Goal: Information Seeking & Learning: Learn about a topic

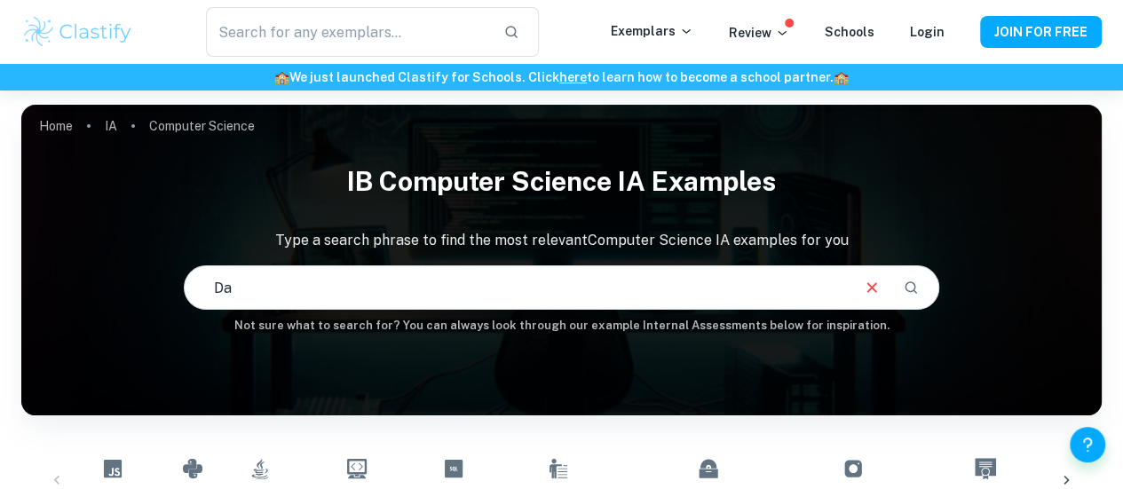
type input "D"
type input "Mysql database"
click at [915, 287] on icon "Search" at bounding box center [911, 288] width 16 height 16
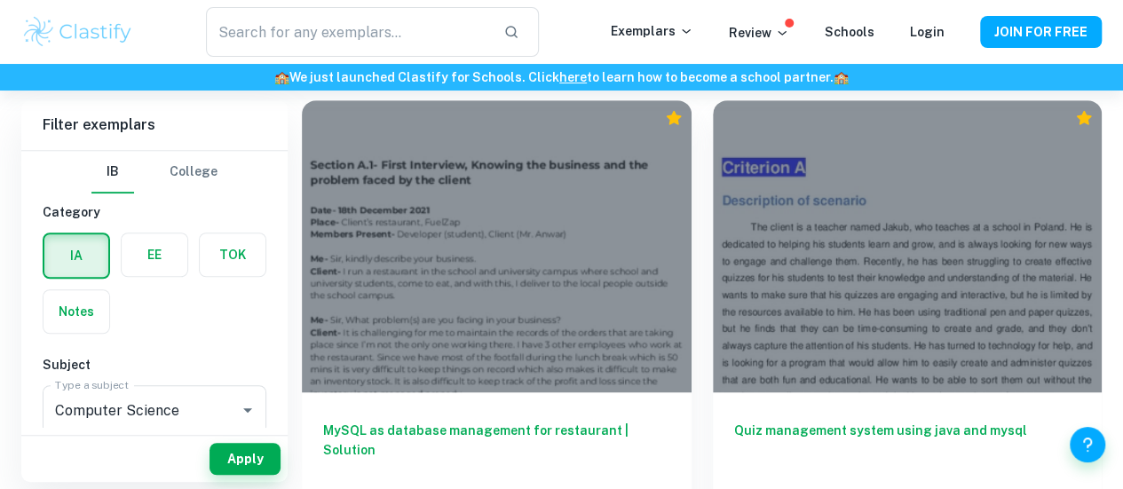
scroll to position [500, 0]
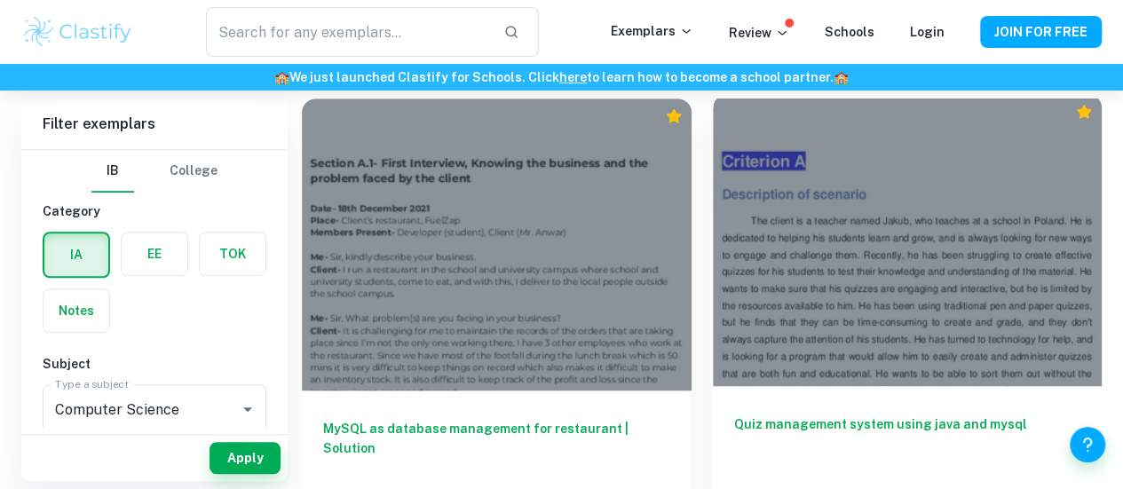
click at [734, 415] on h6 "Quiz management system using java and mysql" at bounding box center [907, 444] width 347 height 59
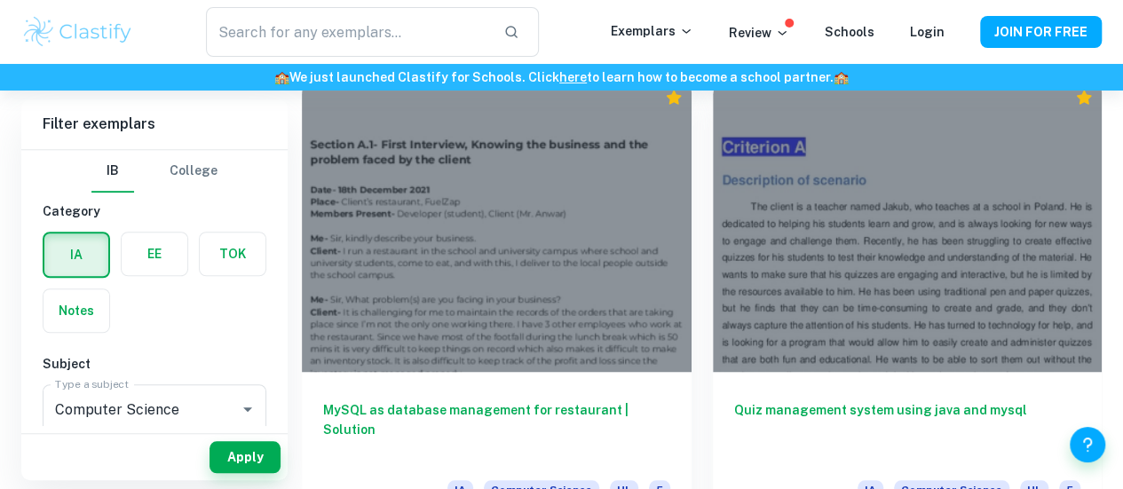
scroll to position [519, 0]
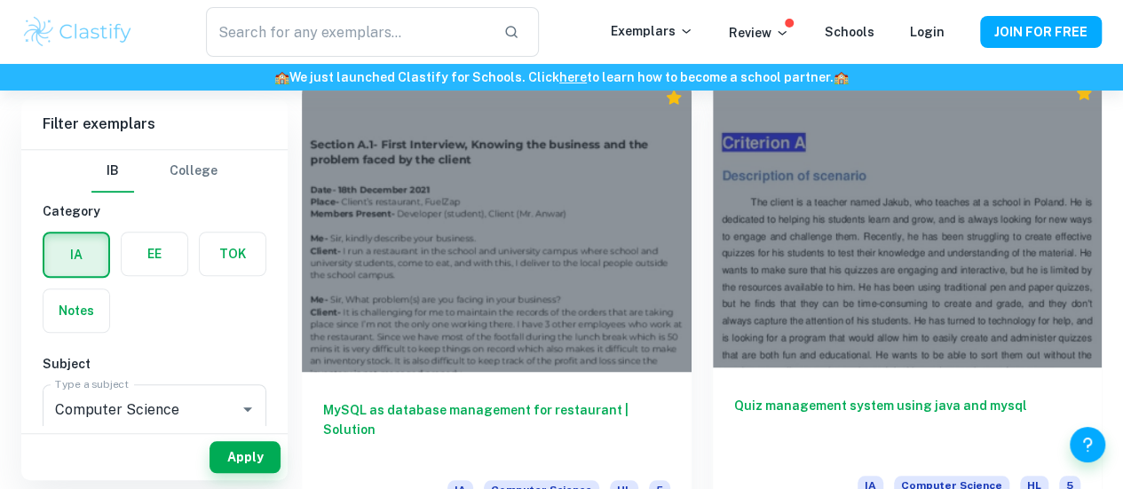
click at [734, 396] on h6 "Quiz management system using java and mysql" at bounding box center [907, 425] width 347 height 59
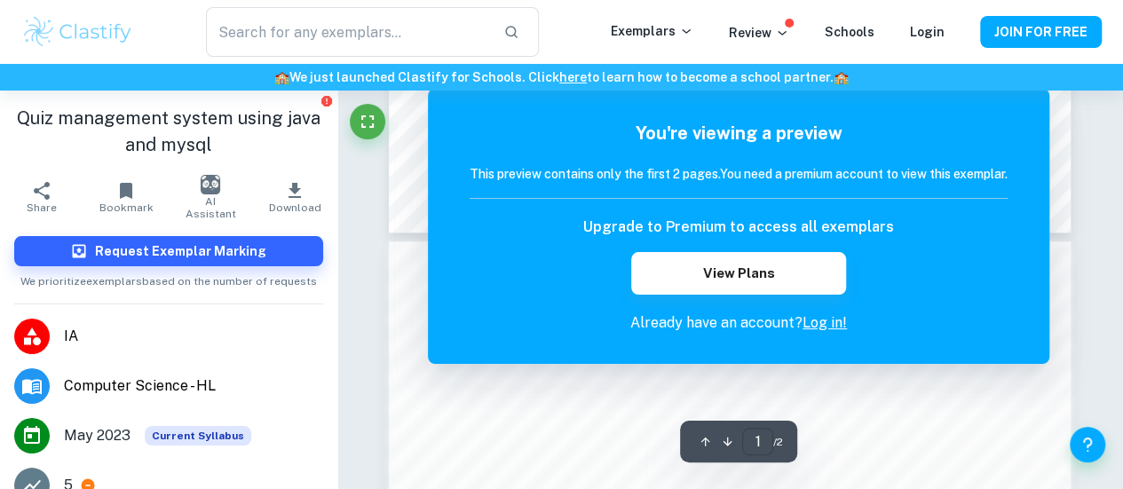
scroll to position [857, 0]
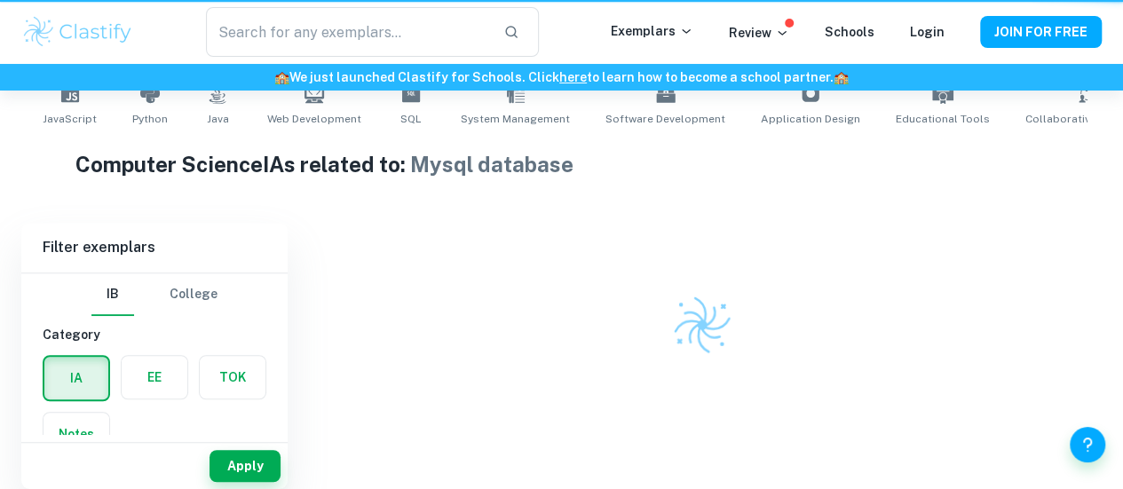
scroll to position [375, 0]
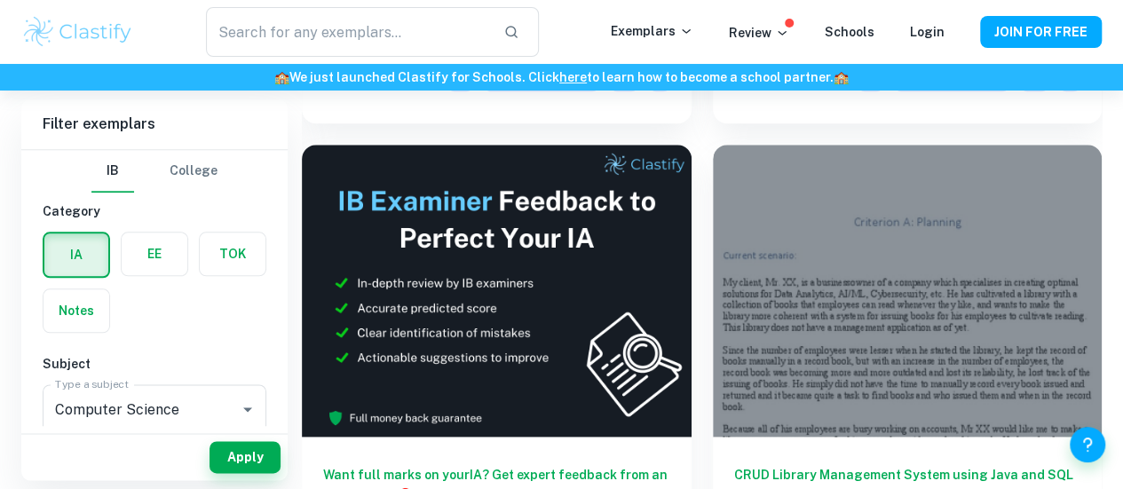
scroll to position [874, 0]
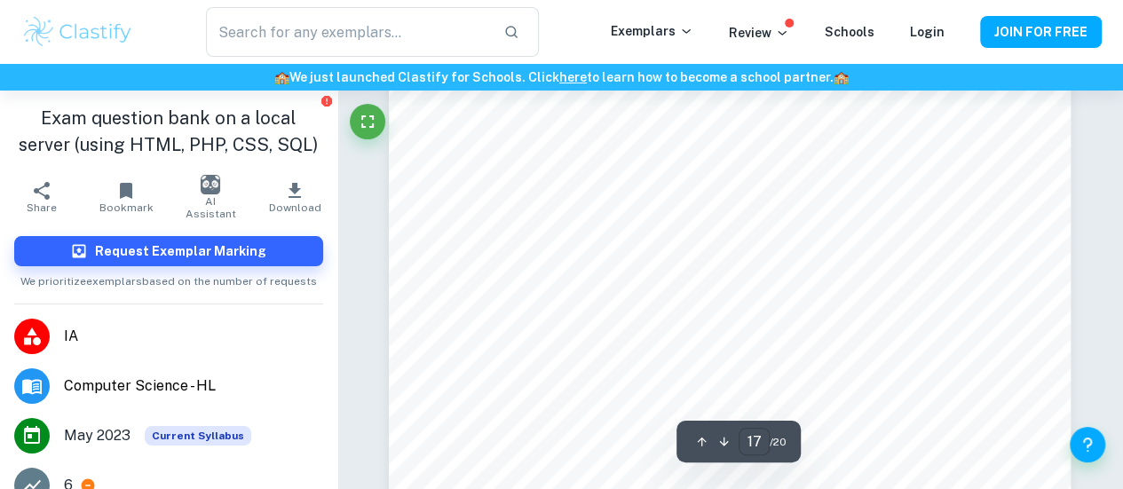
scroll to position [16176, 0]
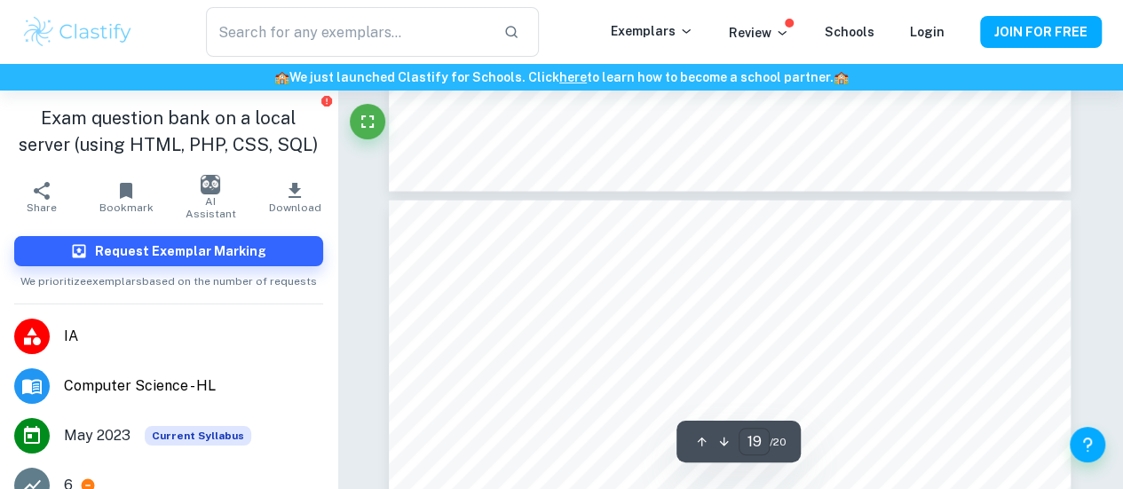
type input "20"
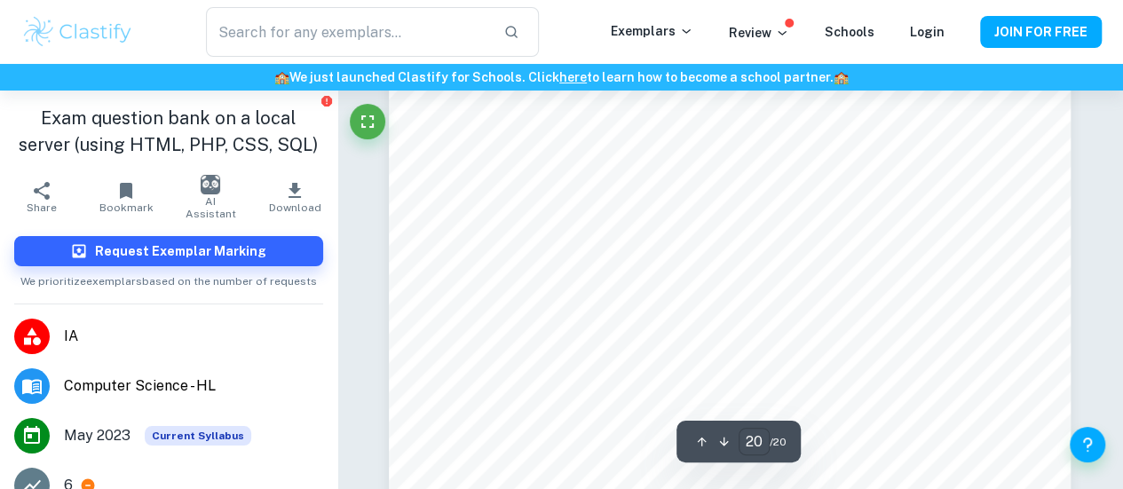
scroll to position [19346, 0]
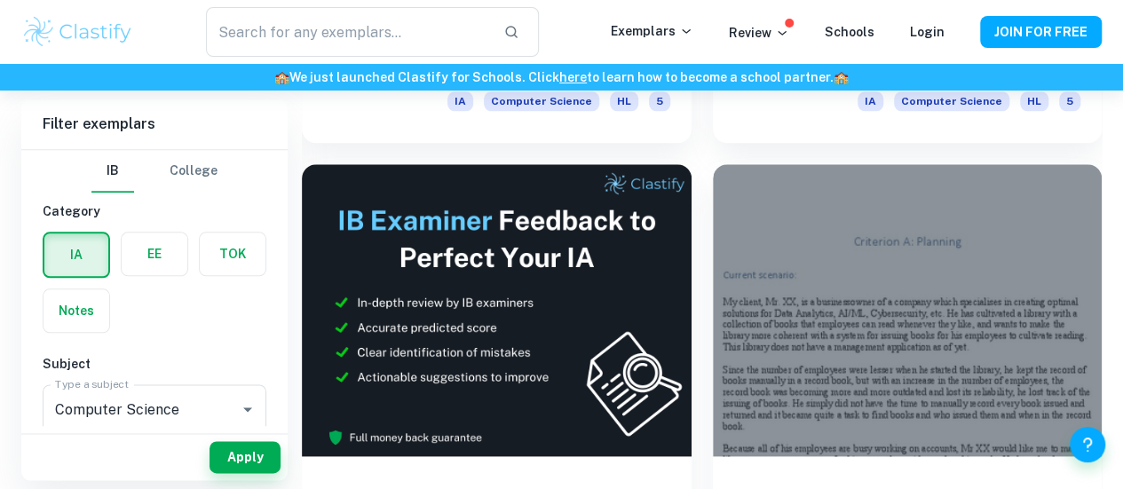
scroll to position [907, 0]
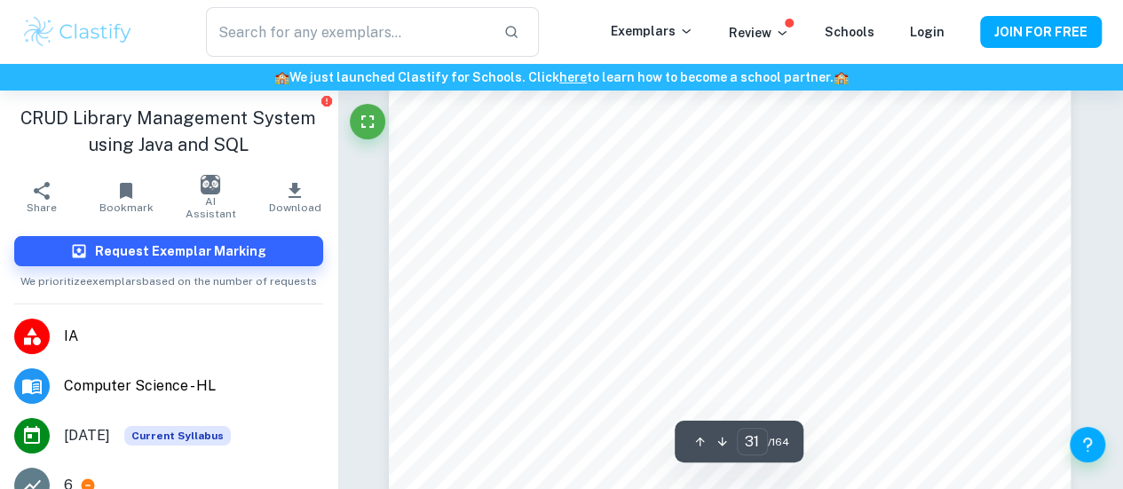
scroll to position [29344, 0]
click at [746, 87] on div "🏫 We just launched Clastify for Schools. Click here to learn how to become a sc…" at bounding box center [561, 77] width 1123 height 27
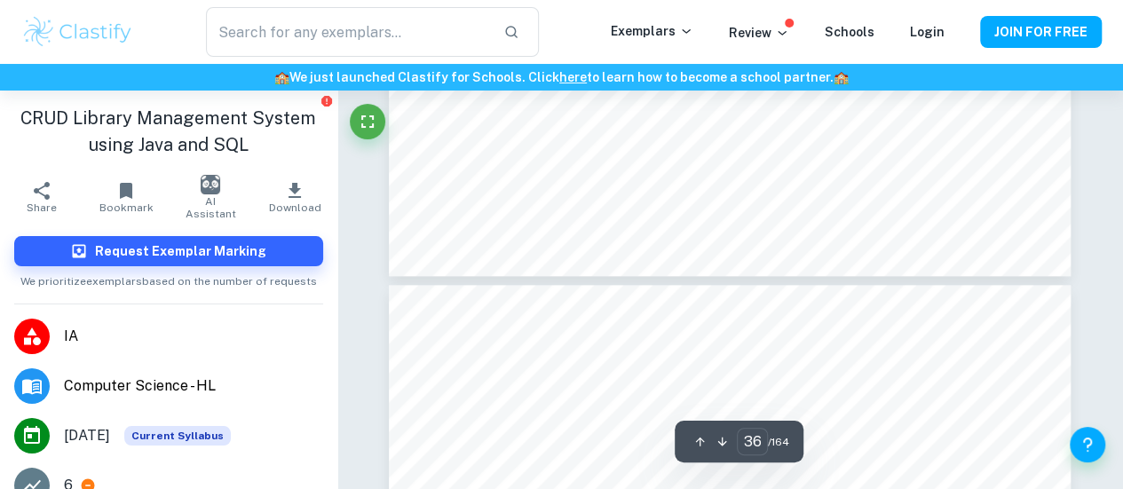
type input "37"
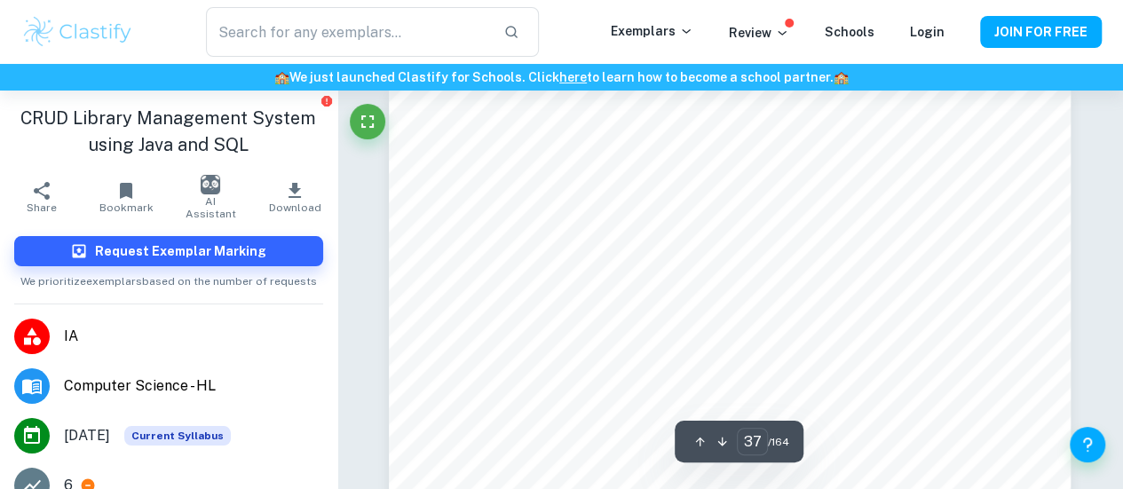
scroll to position [34762, 0]
